Goal: Navigation & Orientation: Find specific page/section

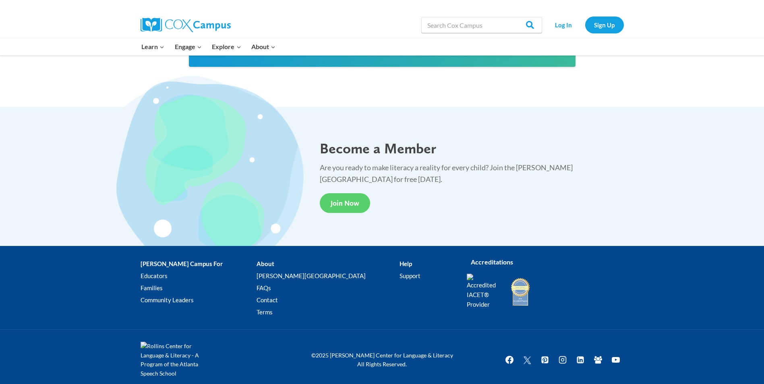
scroll to position [1476, 0]
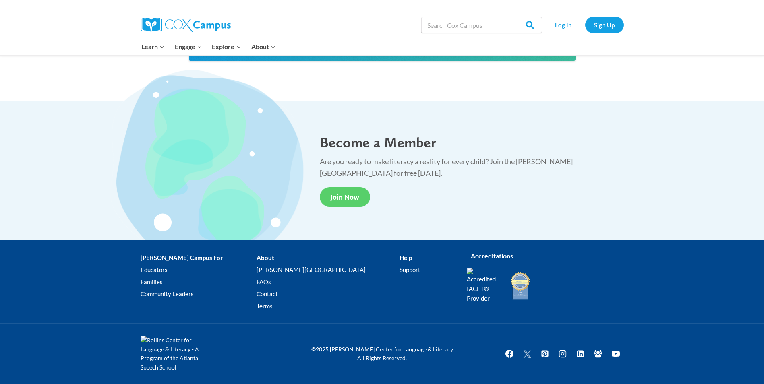
click at [273, 269] on link "[PERSON_NAME][GEOGRAPHIC_DATA]" at bounding box center [327, 270] width 143 height 12
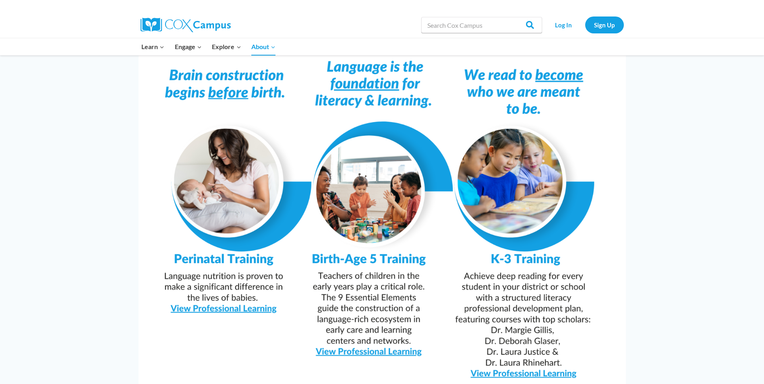
scroll to position [684, 0]
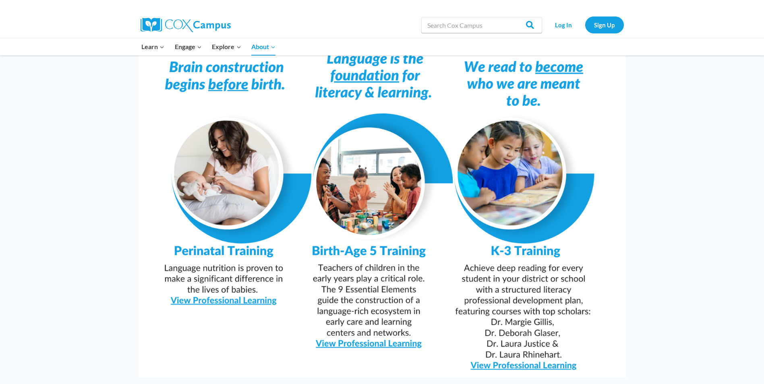
click at [534, 348] on img at bounding box center [381, 205] width 487 height 344
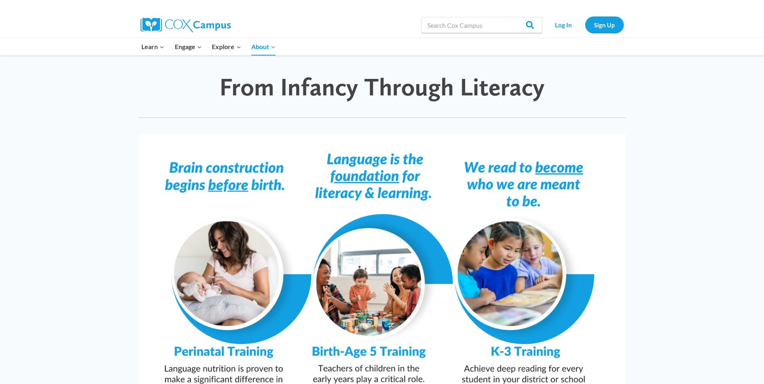
scroll to position [523, 0]
